Goal: Task Accomplishment & Management: Manage account settings

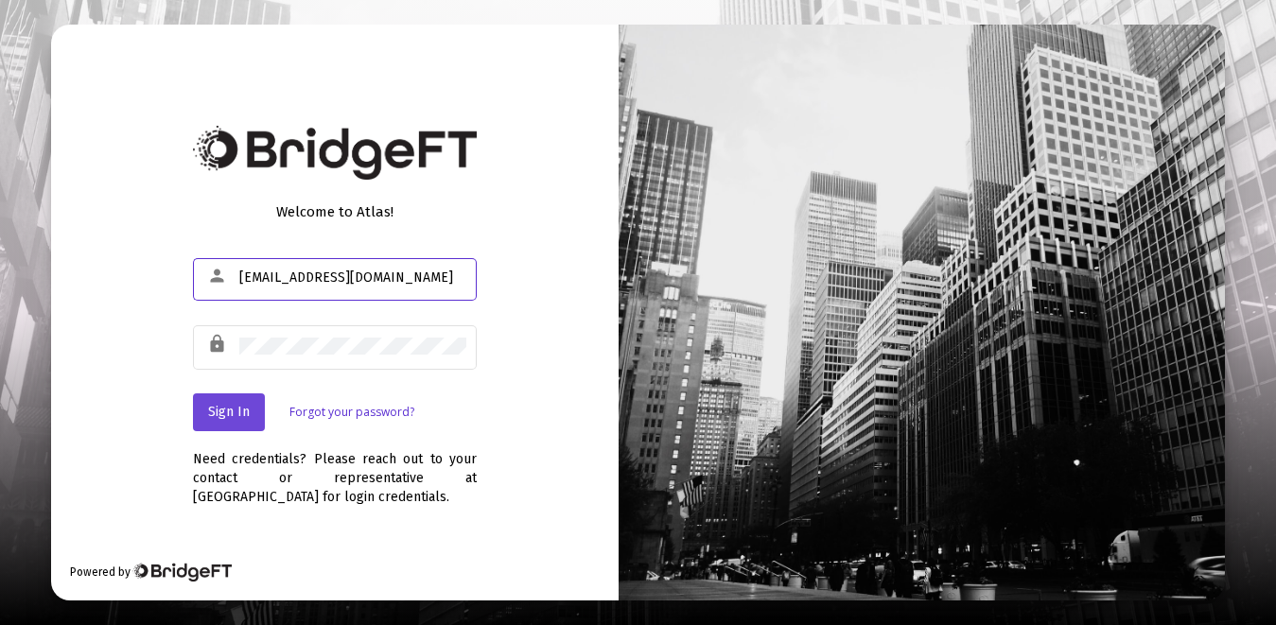
type input "[EMAIL_ADDRESS][DOMAIN_NAME]"
click at [229, 410] on span "Sign In" at bounding box center [229, 412] width 42 height 16
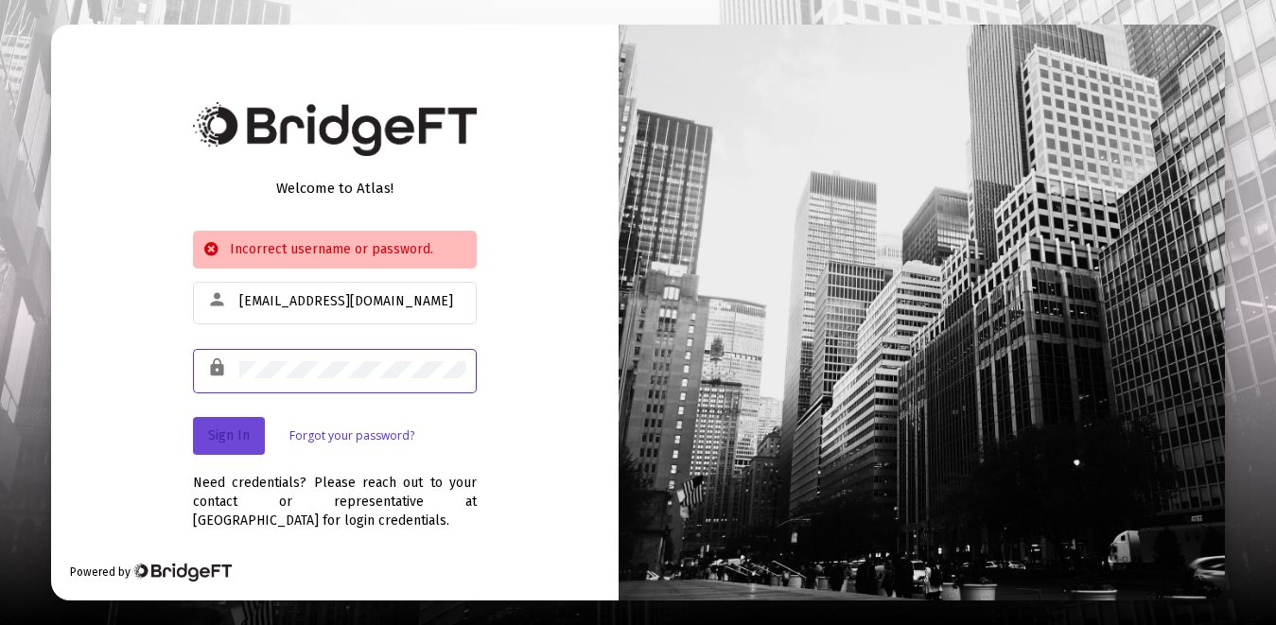
click at [235, 435] on span "Sign In" at bounding box center [229, 435] width 42 height 16
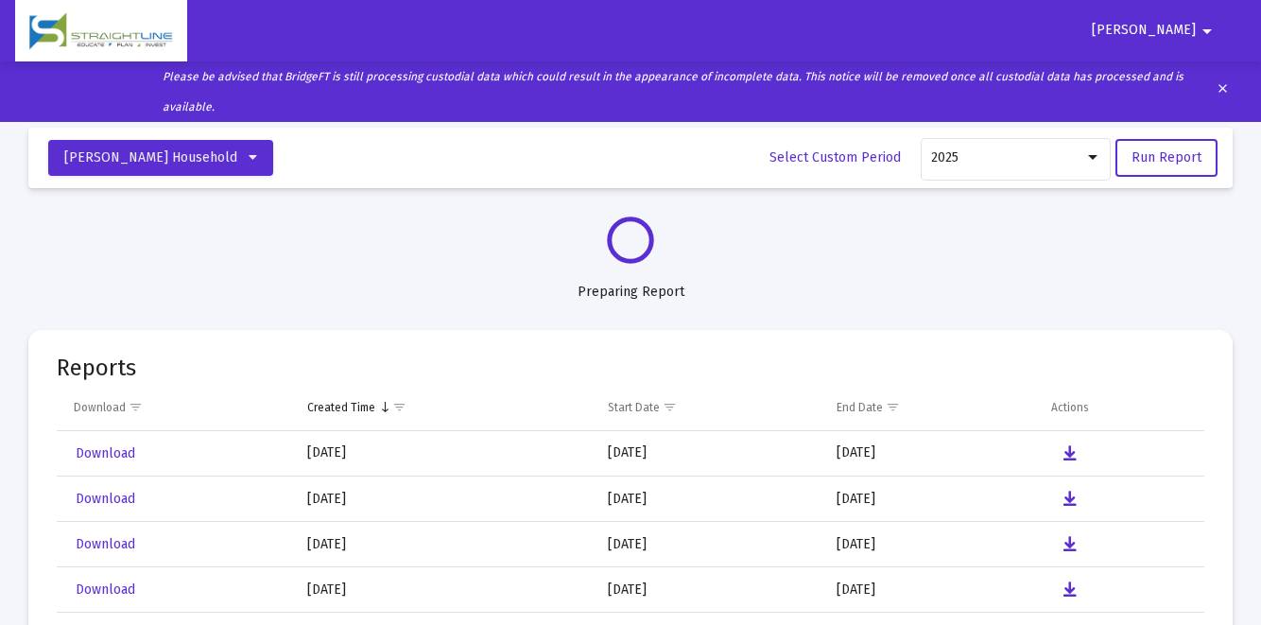
select select "View all"
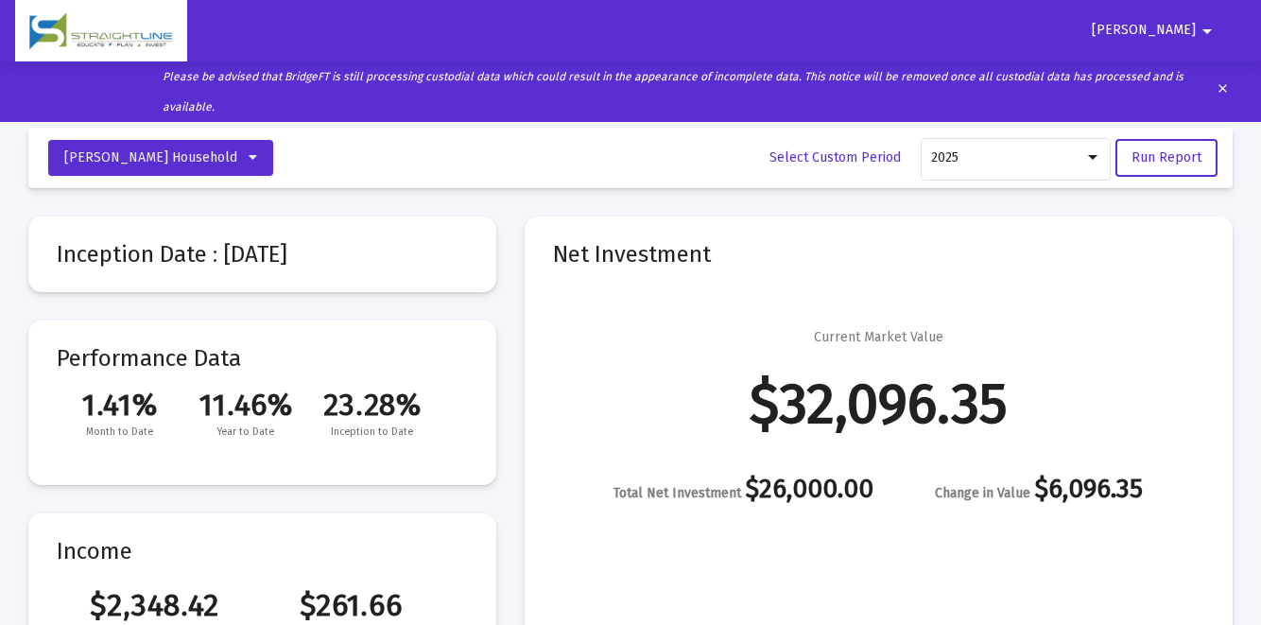
click at [1207, 22] on mat-icon "arrow_drop_down" at bounding box center [1207, 31] width 23 height 38
click at [1181, 78] on button "Logout" at bounding box center [1173, 80] width 106 height 45
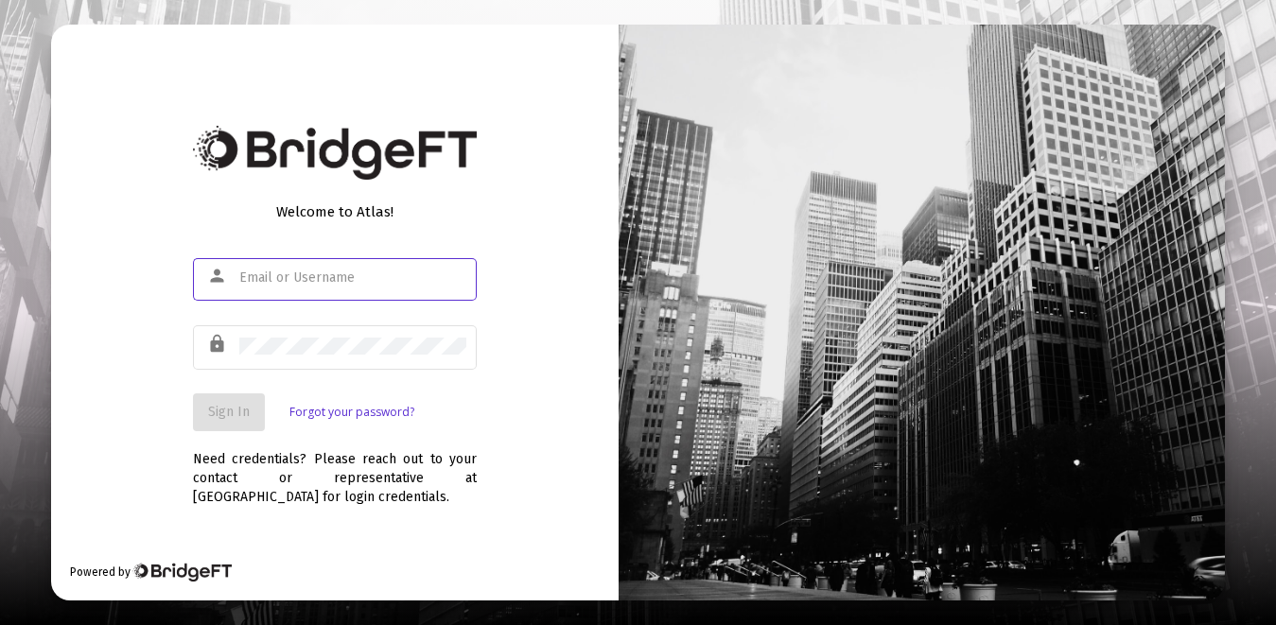
click at [452, 495] on div "Need credentials? Please reach out to your contact or representative at [GEOGRA…" at bounding box center [335, 469] width 284 height 76
